Goal: Transaction & Acquisition: Download file/media

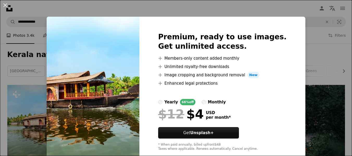
scroll to position [52, 0]
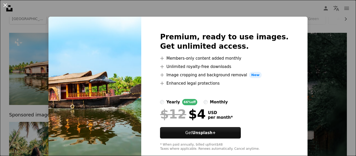
click at [5, 6] on button "An X shape" at bounding box center [5, 5] width 6 height 6
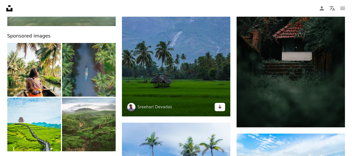
scroll to position [156, 0]
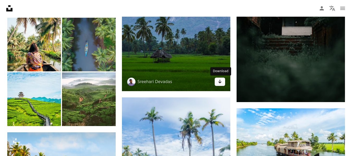
click at [220, 84] on icon "Arrow pointing down" at bounding box center [220, 81] width 4 height 6
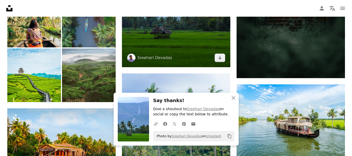
scroll to position [182, 0]
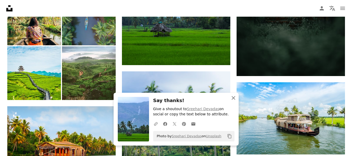
click at [231, 98] on icon "An X shape" at bounding box center [233, 98] width 6 height 6
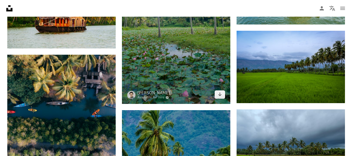
scroll to position [312, 0]
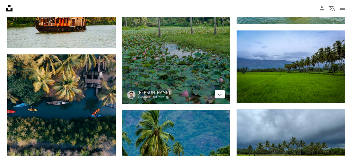
click at [220, 96] on icon "Download" at bounding box center [219, 94] width 3 height 4
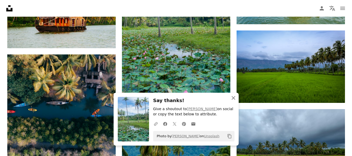
click at [233, 97] on icon "An X shape" at bounding box center [233, 98] width 6 height 6
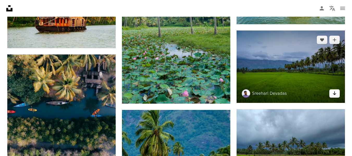
click at [336, 95] on icon "Arrow pointing down" at bounding box center [334, 93] width 4 height 6
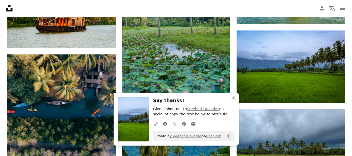
drag, startPoint x: 235, startPoint y: 96, endPoint x: 206, endPoint y: 79, distance: 34.2
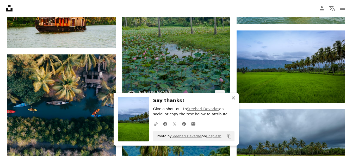
click at [235, 96] on icon "An X shape" at bounding box center [233, 98] width 6 height 6
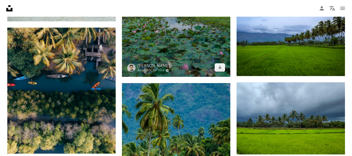
scroll to position [365, 0]
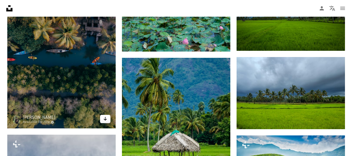
click at [106, 117] on icon "Arrow pointing down" at bounding box center [105, 119] width 4 height 6
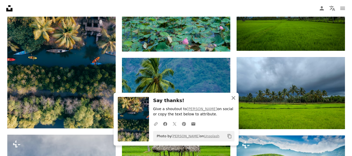
click at [232, 98] on icon "button" at bounding box center [233, 98] width 4 height 4
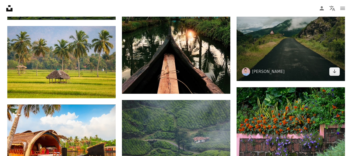
scroll to position [651, 0]
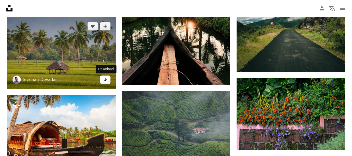
click at [106, 81] on icon "Arrow pointing down" at bounding box center [105, 79] width 4 height 6
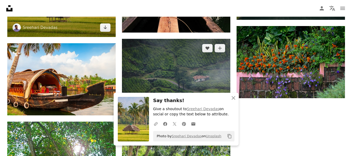
scroll to position [781, 0]
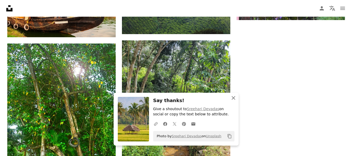
click at [235, 97] on icon "An X shape" at bounding box center [233, 98] width 6 height 6
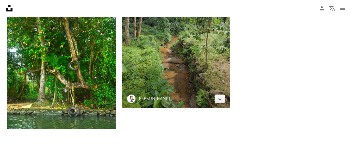
scroll to position [859, 0]
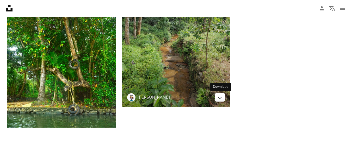
click at [223, 98] on link "Arrow pointing down" at bounding box center [220, 97] width 10 height 8
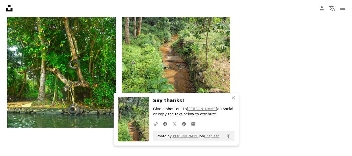
click at [234, 99] on icon "An X shape" at bounding box center [233, 98] width 6 height 6
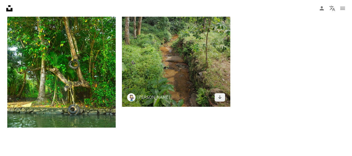
scroll to position [937, 0]
